Goal: Transaction & Acquisition: Book appointment/travel/reservation

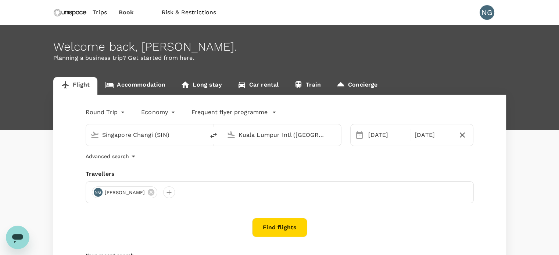
click at [297, 215] on div "Round Trip roundtrip Economy economy Frequent flyer programme [GEOGRAPHIC_DATA]…" at bounding box center [279, 199] width 453 height 208
click at [293, 224] on button "Find flights" at bounding box center [279, 227] width 55 height 19
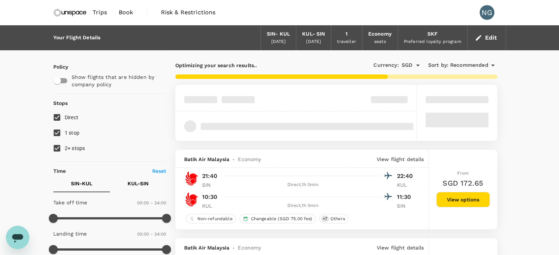
click at [56, 132] on input "1 stop" at bounding box center [56, 132] width 15 height 15
checkbox input "false"
click at [55, 148] on input "2+ stops" at bounding box center [56, 148] width 15 height 15
checkbox input "false"
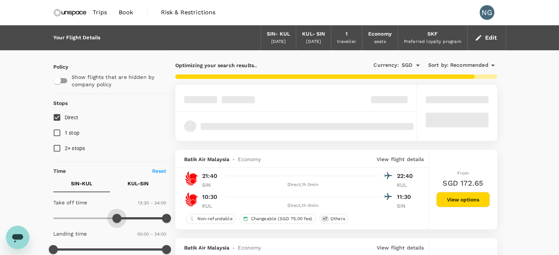
type input "870"
drag, startPoint x: 53, startPoint y: 216, endPoint x: 122, endPoint y: 216, distance: 69.4
click at [122, 216] on span at bounding box center [121, 218] width 9 height 9
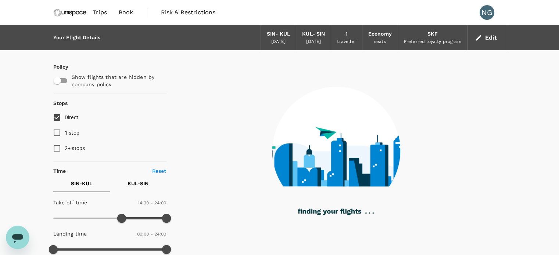
click at [151, 182] on button "KUL - SIN" at bounding box center [138, 184] width 57 height 18
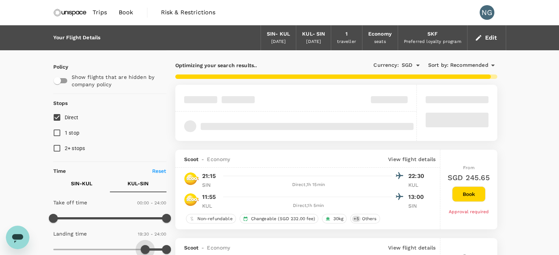
type input "1200"
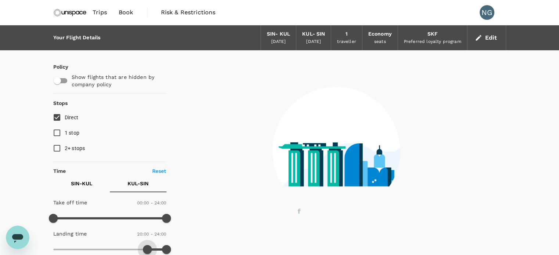
drag, startPoint x: 58, startPoint y: 246, endPoint x: 148, endPoint y: 247, distance: 90.4
click at [148, 247] on span at bounding box center [147, 249] width 9 height 9
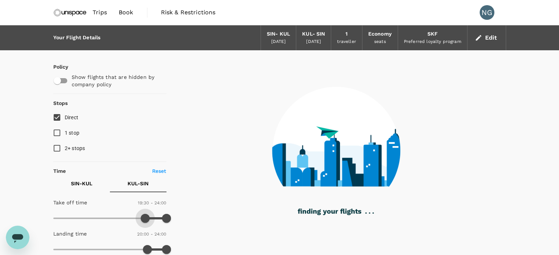
type input "1200"
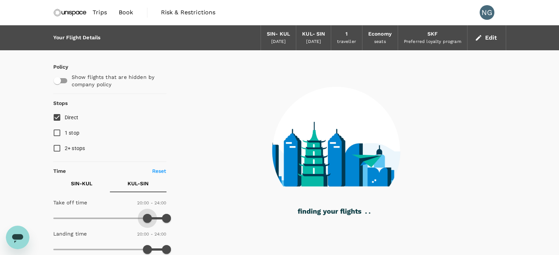
drag, startPoint x: 55, startPoint y: 216, endPoint x: 148, endPoint y: 219, distance: 93.0
click at [148, 219] on span at bounding box center [147, 218] width 9 height 9
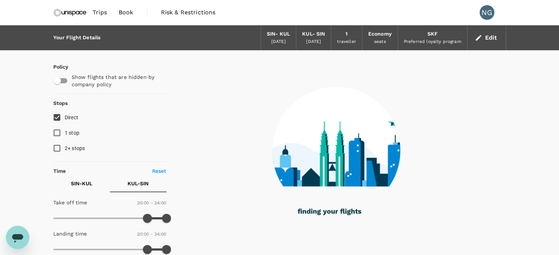
click at [87, 182] on p "SIN - KUL" at bounding box center [81, 183] width 21 height 7
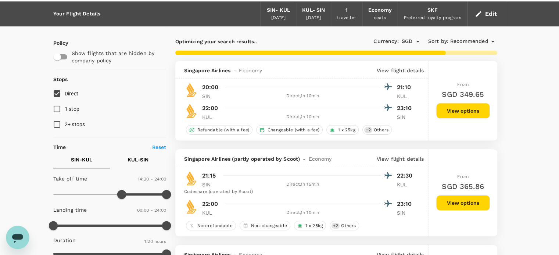
scroll to position [37, 0]
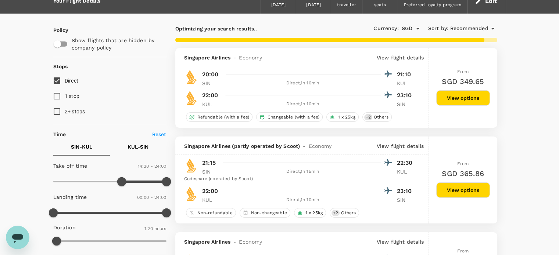
click at [78, 145] on p "SIN - KUL" at bounding box center [81, 146] width 21 height 7
drag, startPoint x: 117, startPoint y: 182, endPoint x: 105, endPoint y: 182, distance: 11.8
click at [105, 182] on span at bounding box center [105, 181] width 9 height 9
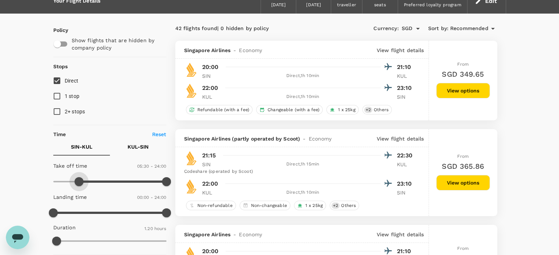
type input "270"
drag, startPoint x: 109, startPoint y: 180, endPoint x: 74, endPoint y: 182, distance: 35.3
click at [74, 182] on span at bounding box center [74, 181] width 9 height 9
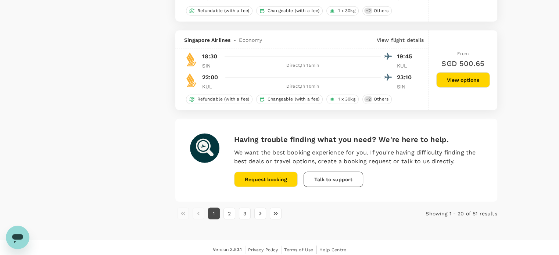
scroll to position [1793, 0]
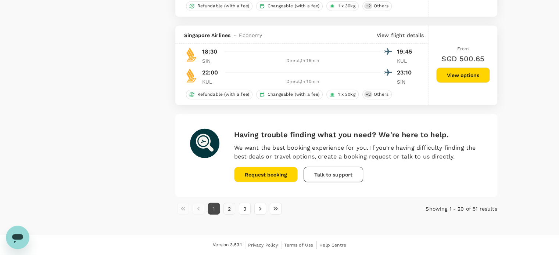
click at [233, 208] on button "2" at bounding box center [229, 209] width 12 height 12
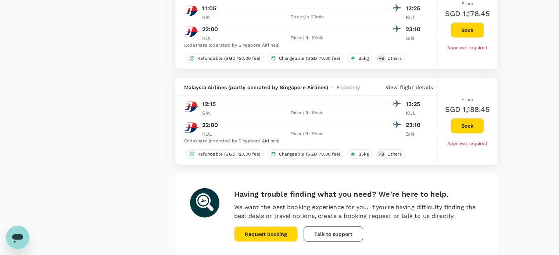
scroll to position [1827, 0]
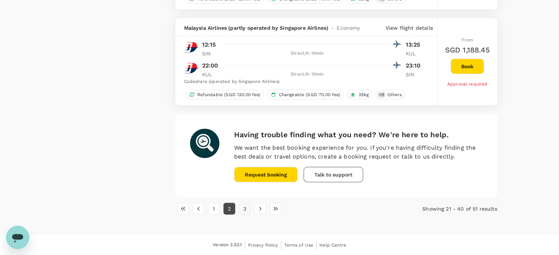
click at [245, 211] on button "3" at bounding box center [245, 209] width 12 height 12
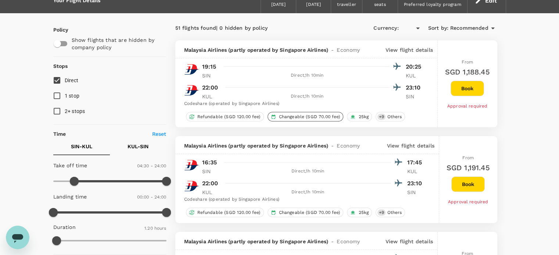
type input "SGD"
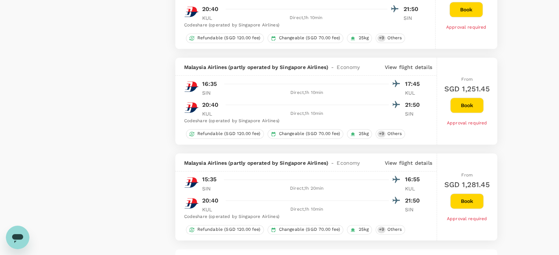
scroll to position [1020, 0]
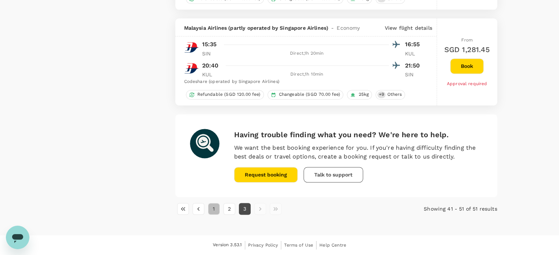
click at [218, 212] on button "1" at bounding box center [214, 209] width 12 height 12
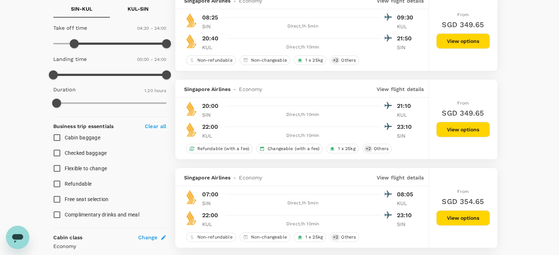
scroll to position [220, 0]
